Goal: Task Accomplishment & Management: Use online tool/utility

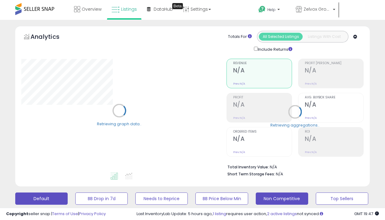
click at [282, 198] on button "Non Competitive" at bounding box center [282, 198] width 52 height 12
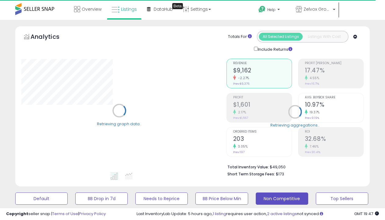
select select "**"
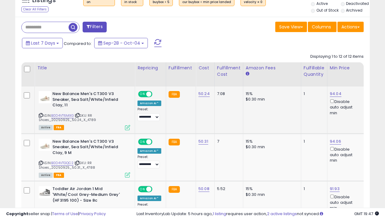
scroll to position [125, 205]
